Goal: Task Accomplishment & Management: Complete application form

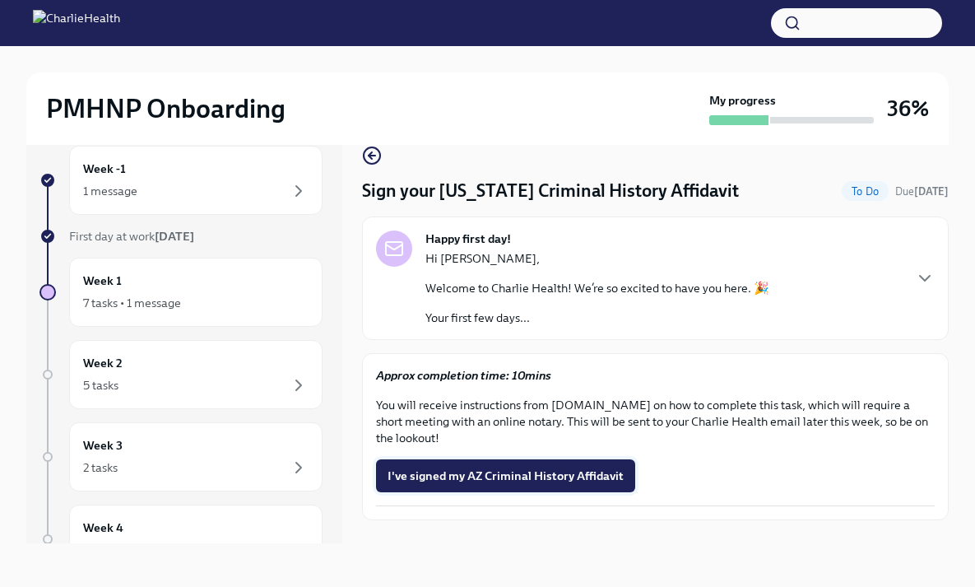
scroll to position [28, 0]
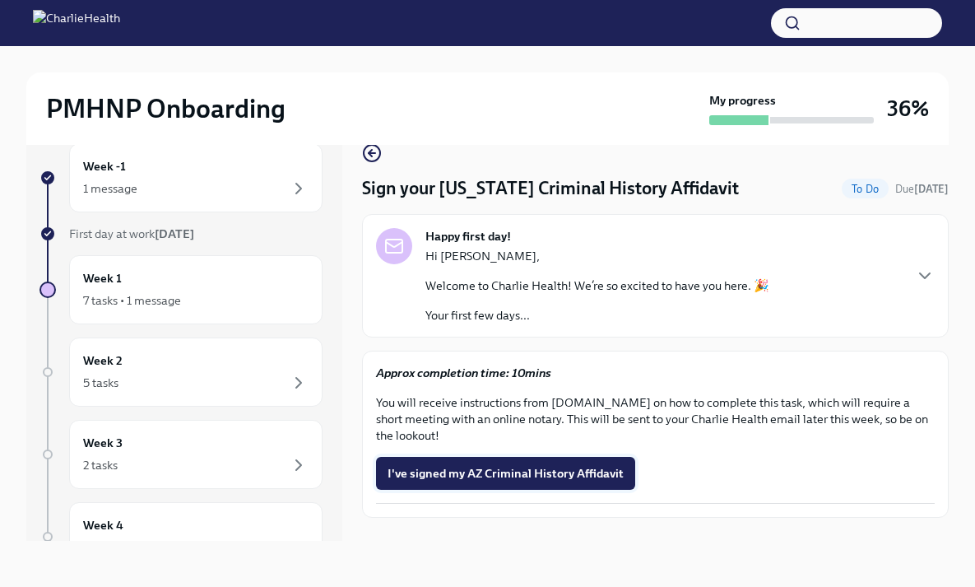
click at [596, 463] on button "I've signed my AZ Criminal History Affidavit" at bounding box center [505, 473] width 259 height 33
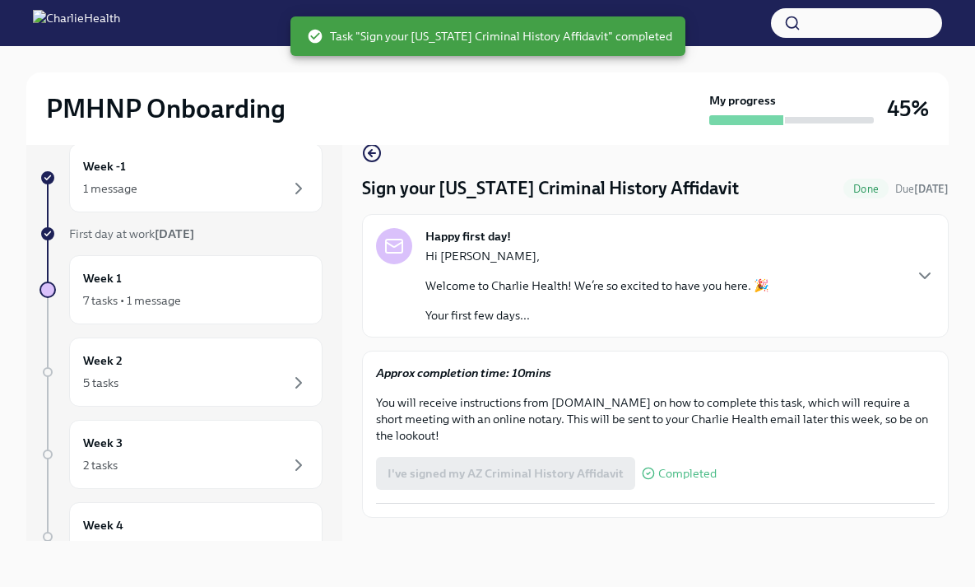
click at [678, 478] on span "Completed" at bounding box center [687, 473] width 58 height 12
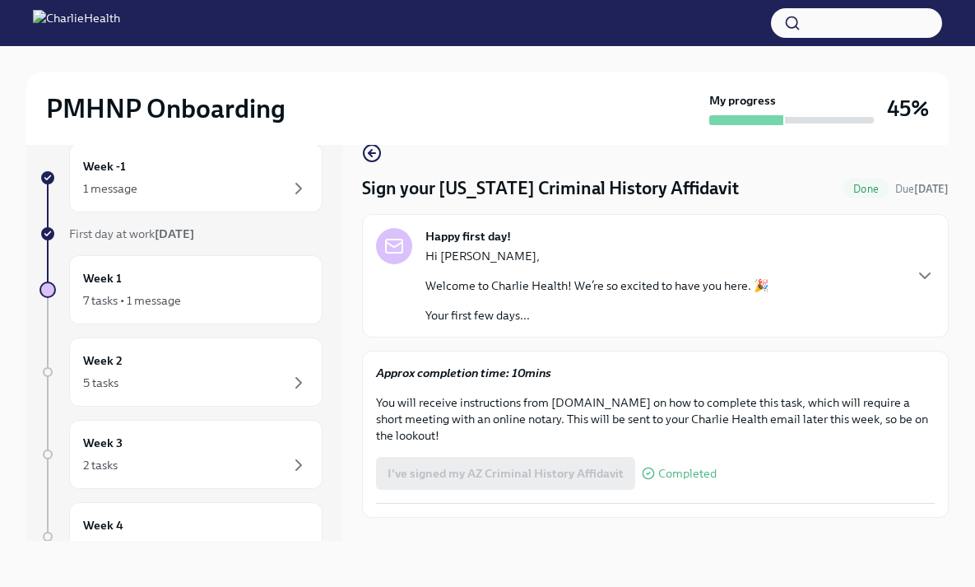
click at [925, 259] on div "Happy first day! Hi [PERSON_NAME], Welcome to Charlie Health! We’re so excited …" at bounding box center [655, 275] width 559 height 95
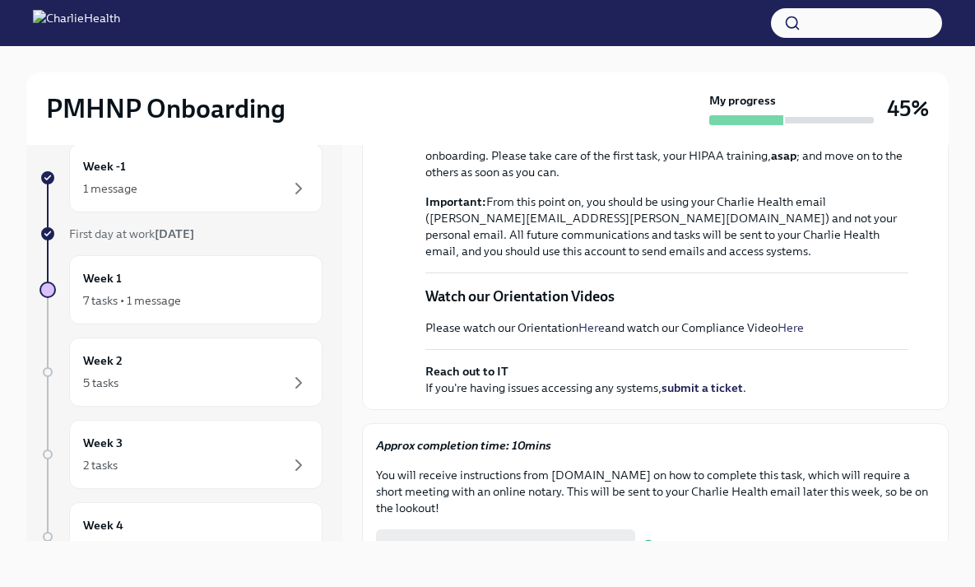
scroll to position [630, 0]
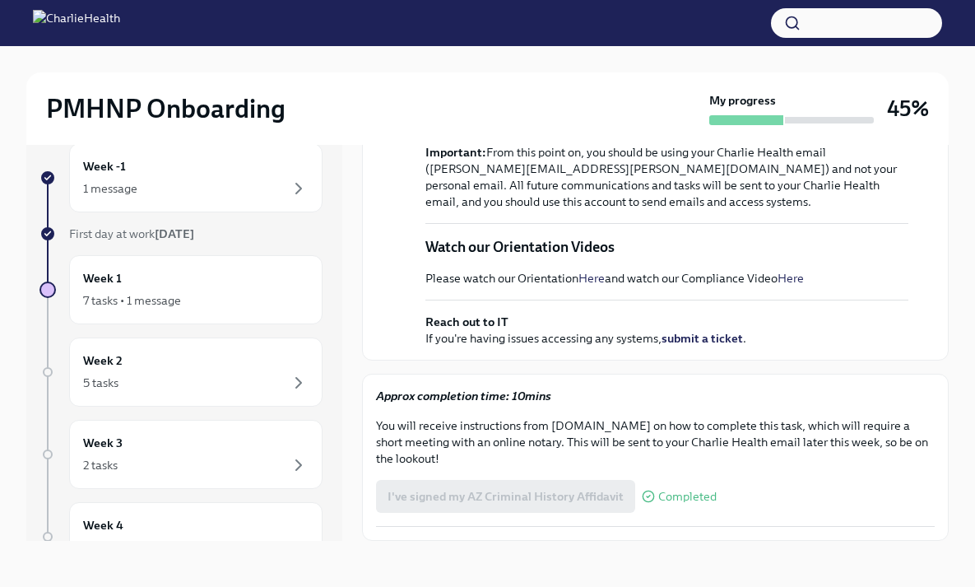
click at [545, 480] on div "I've signed my AZ Criminal History Affidavit Completed" at bounding box center [546, 496] width 341 height 33
click at [191, 298] on div "7 tasks • 1 message" at bounding box center [195, 300] width 225 height 20
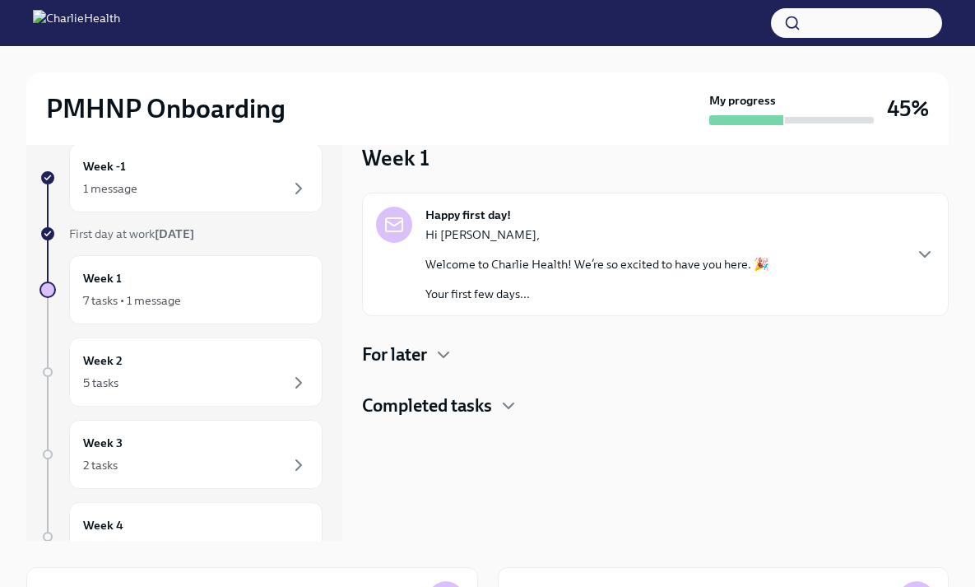
click at [485, 406] on h4 "Completed tasks" at bounding box center [427, 405] width 130 height 25
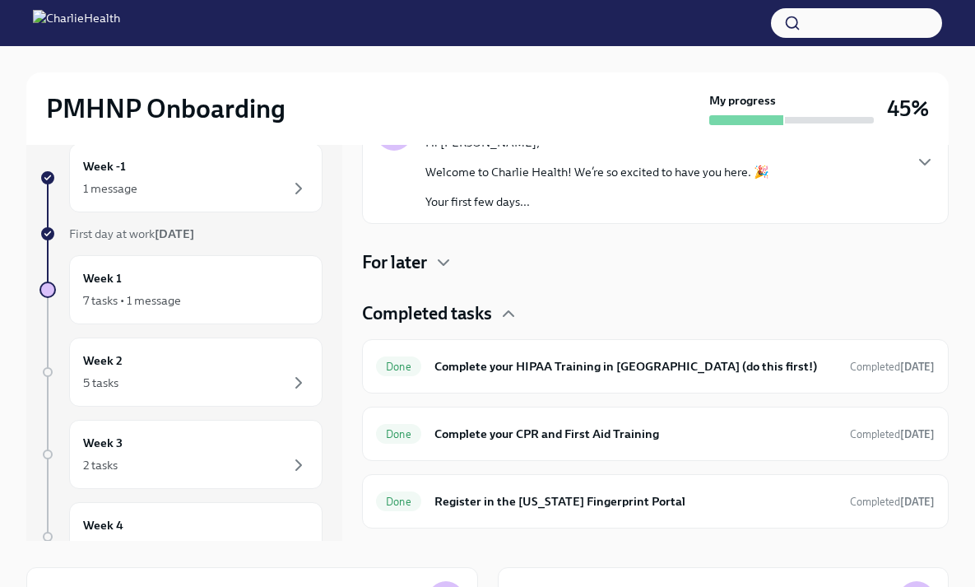
scroll to position [215, 0]
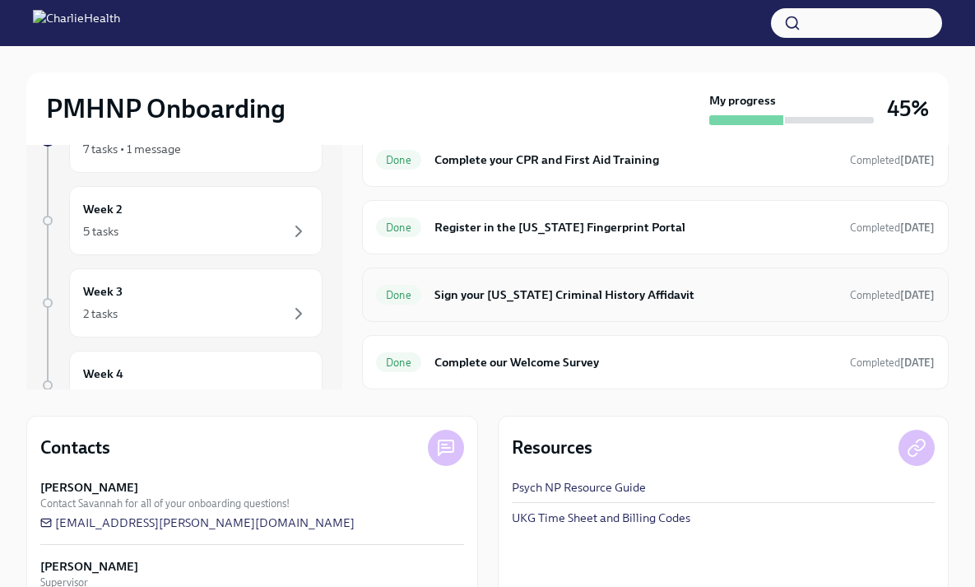
click at [495, 284] on div "Done Sign your [US_STATE] Criminal History Affidavit Completed [DATE]" at bounding box center [655, 294] width 559 height 26
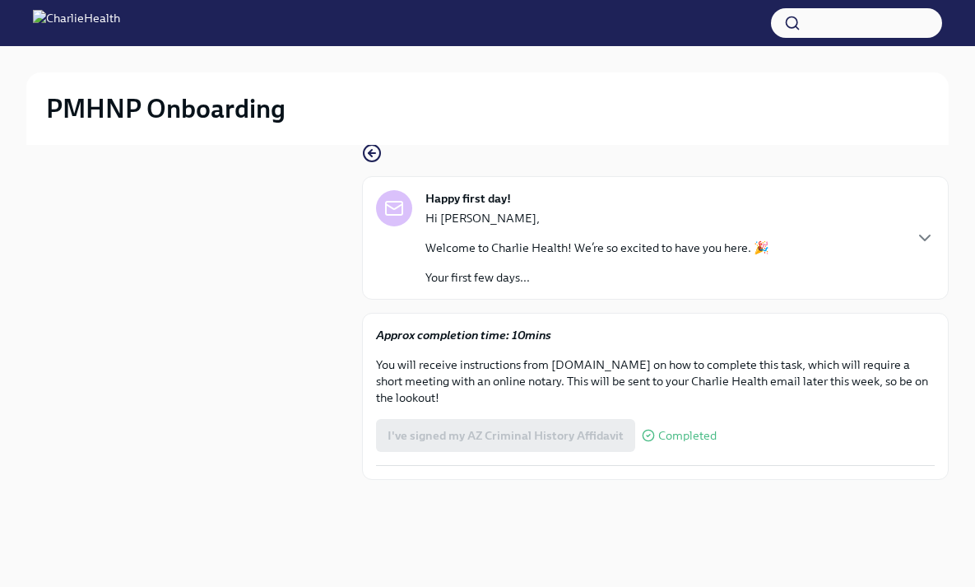
scroll to position [28, 0]
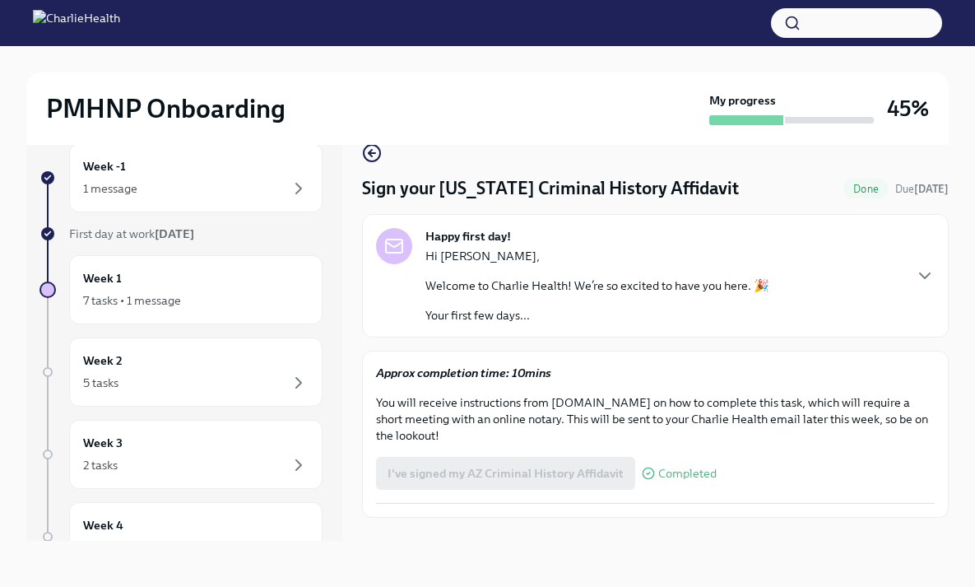
click at [504, 464] on div "I've signed my AZ Criminal History Affidavit Completed" at bounding box center [546, 473] width 341 height 33
click at [674, 472] on span "Completed" at bounding box center [687, 473] width 58 height 12
click at [547, 404] on p "You will receive instructions from [DOMAIN_NAME] on how to complete this task, …" at bounding box center [655, 418] width 559 height 49
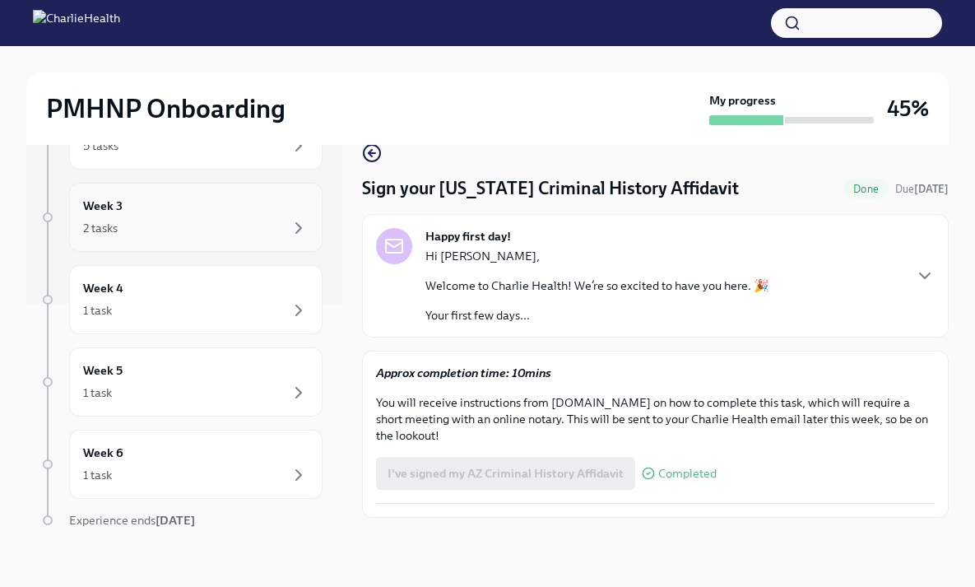
scroll to position [290, 0]
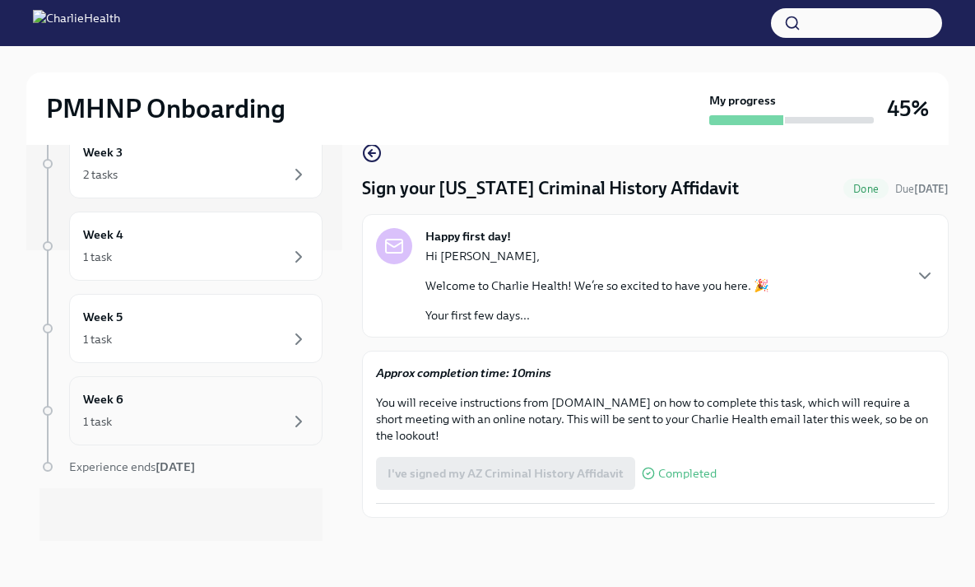
click at [208, 430] on div "1 task" at bounding box center [195, 421] width 225 height 20
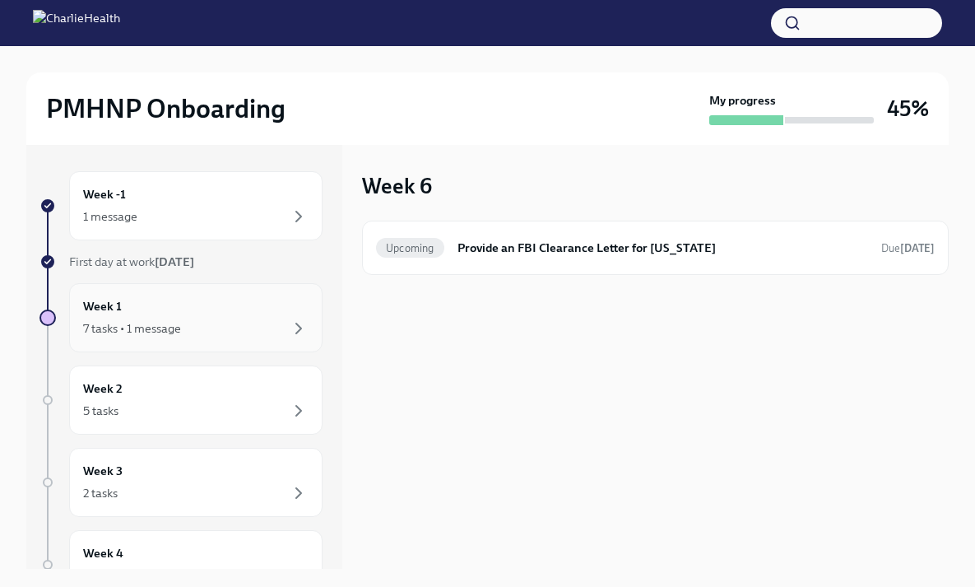
click at [202, 318] on div "7 tasks • 1 message" at bounding box center [195, 328] width 225 height 20
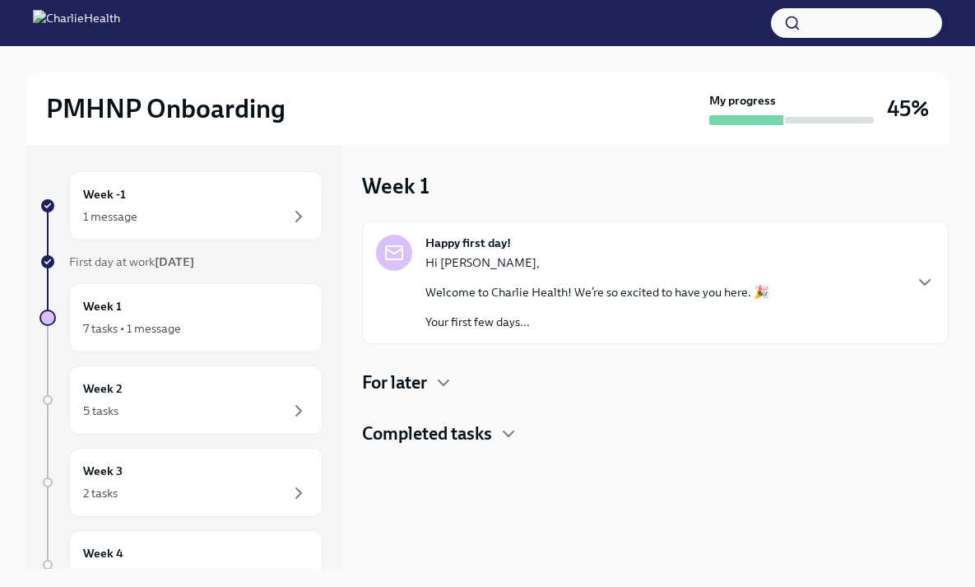
click at [397, 375] on h4 "For later" at bounding box center [394, 382] width 65 height 25
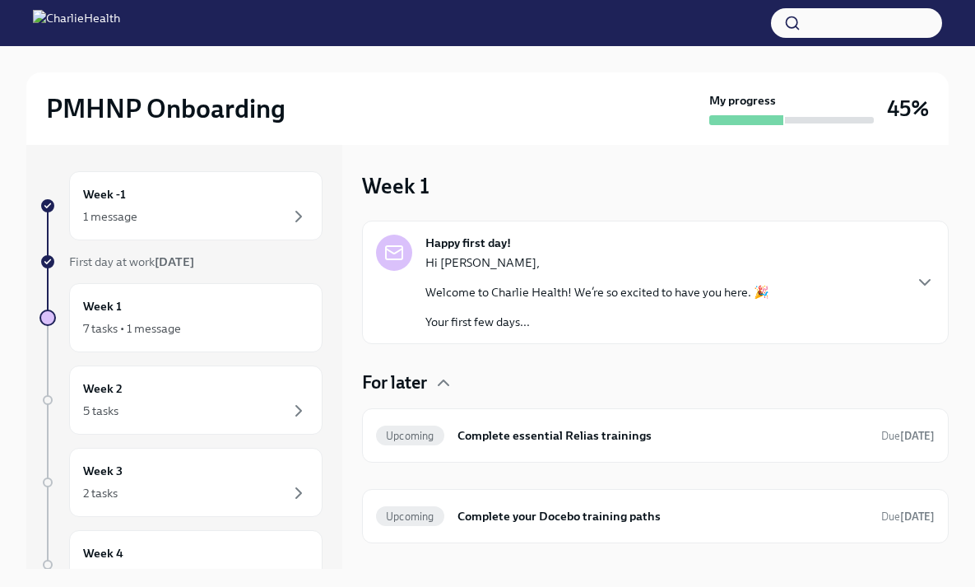
click at [890, 264] on div "Happy first day! Hi [PERSON_NAME], Welcome to Charlie Health! We’re so excited …" at bounding box center [655, 281] width 559 height 95
